Goal: Transaction & Acquisition: Purchase product/service

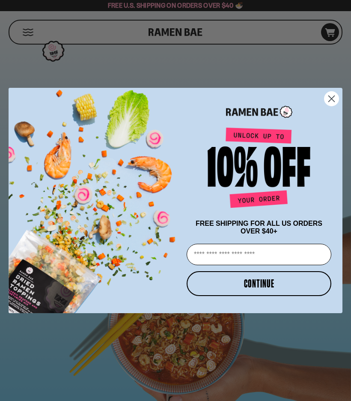
click at [336, 96] on circle "Close dialog" at bounding box center [332, 99] width 14 height 14
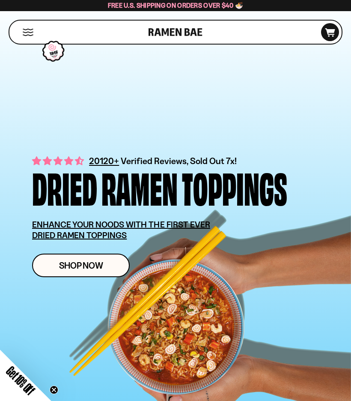
click at [109, 264] on link "Shop Now" at bounding box center [81, 266] width 98 height 24
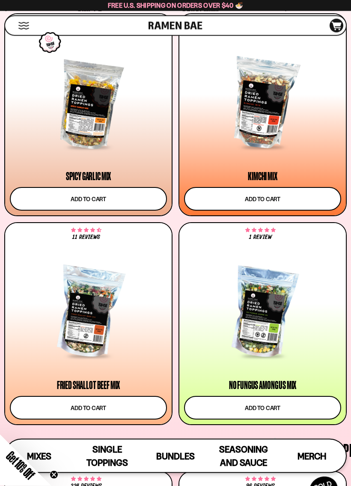
scroll to position [474, 0]
click at [94, 333] on div at bounding box center [88, 312] width 157 height 89
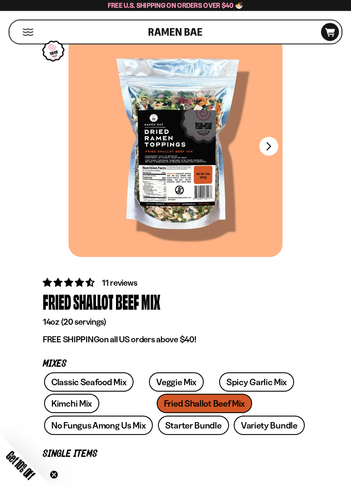
scroll to position [21, 0]
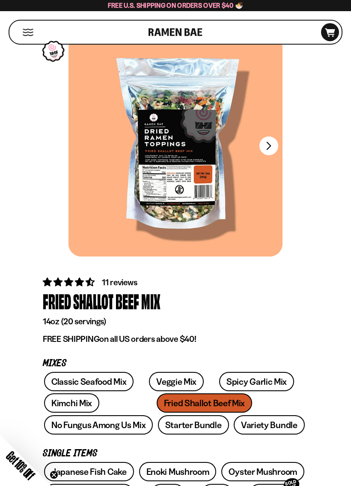
click at [273, 147] on button "FADCB6FD-DFAB-4417-9F21-029242090B77" at bounding box center [269, 145] width 19 height 19
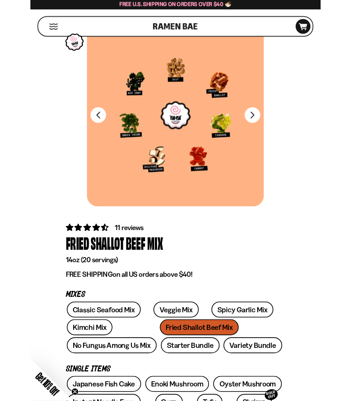
scroll to position [25, 0]
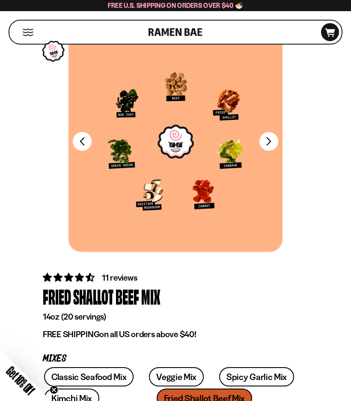
click at [144, 173] on div at bounding box center [176, 141] width 214 height 221
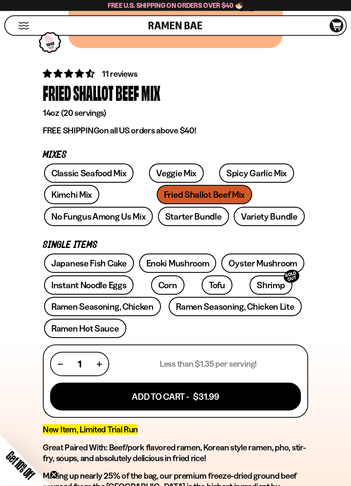
scroll to position [229, 0]
click at [254, 307] on link "Ramen Seasoning, Chicken Lite" at bounding box center [235, 306] width 133 height 19
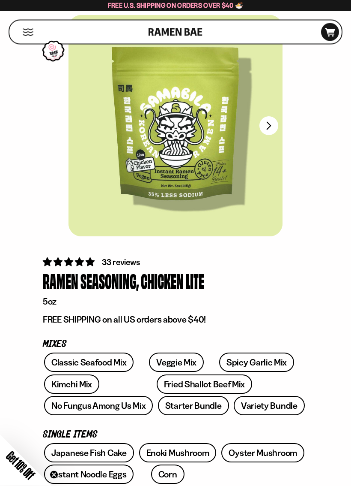
scroll to position [44, 0]
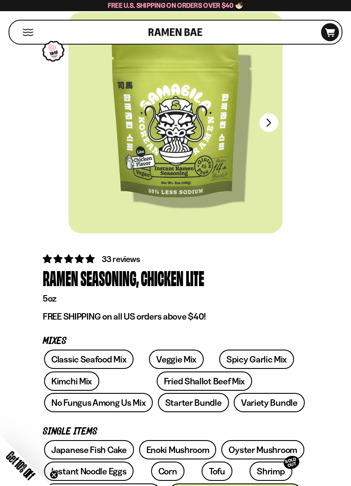
click at [153, 393] on link "No Fungus Among Us Mix" at bounding box center [98, 402] width 109 height 19
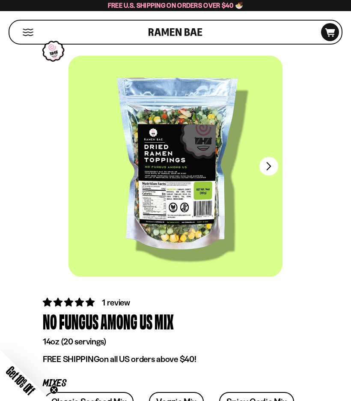
click at [278, 167] on button "FADCB6FD-DFAB-4417-9F21-029242090B77" at bounding box center [269, 166] width 19 height 19
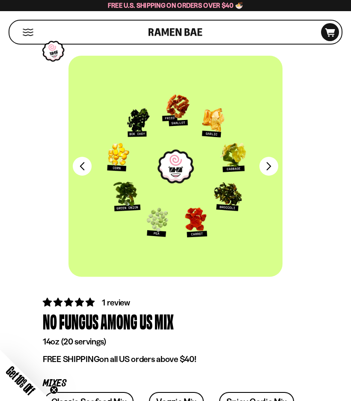
click at [273, 166] on button "FADCB6FD-DFAB-4417-9F21-029242090B77" at bounding box center [269, 166] width 19 height 19
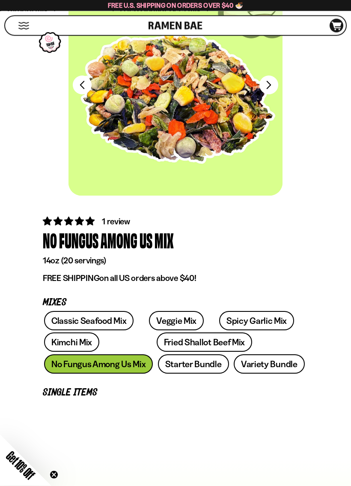
scroll to position [89, 0]
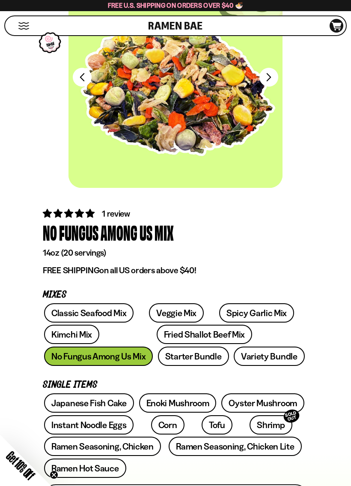
click at [158, 356] on link "Starter Bundle" at bounding box center [193, 355] width 71 height 19
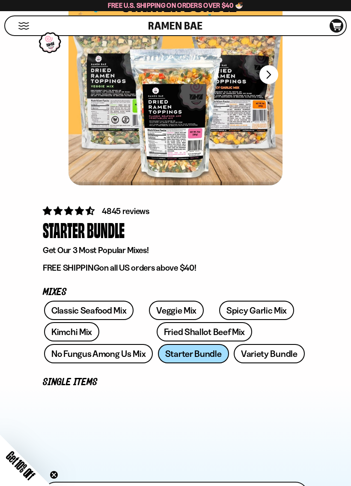
scroll to position [96, 0]
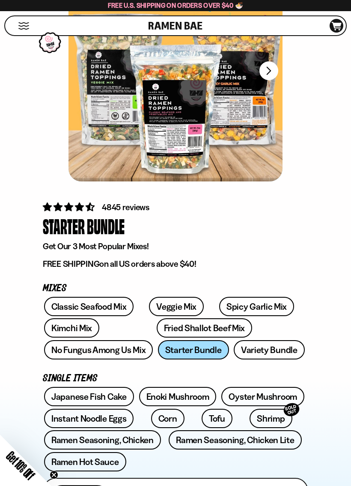
click at [90, 401] on link "Ramen Seasoning, Chicken" at bounding box center [102, 439] width 117 height 19
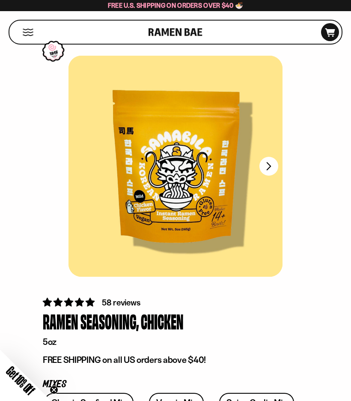
click at [273, 165] on button "FADCB6FD-DFAB-4417-9F21-029242090B77" at bounding box center [269, 166] width 19 height 19
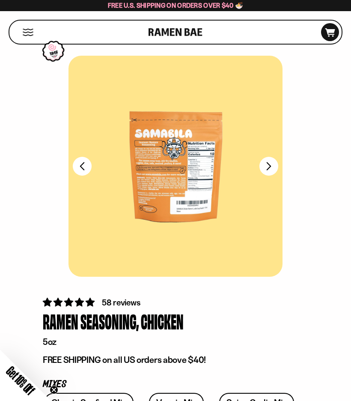
click at [269, 167] on button "FADCB6FD-DFAB-4417-9F21-029242090B77" at bounding box center [269, 166] width 19 height 19
